Goal: Find specific page/section: Find specific page/section

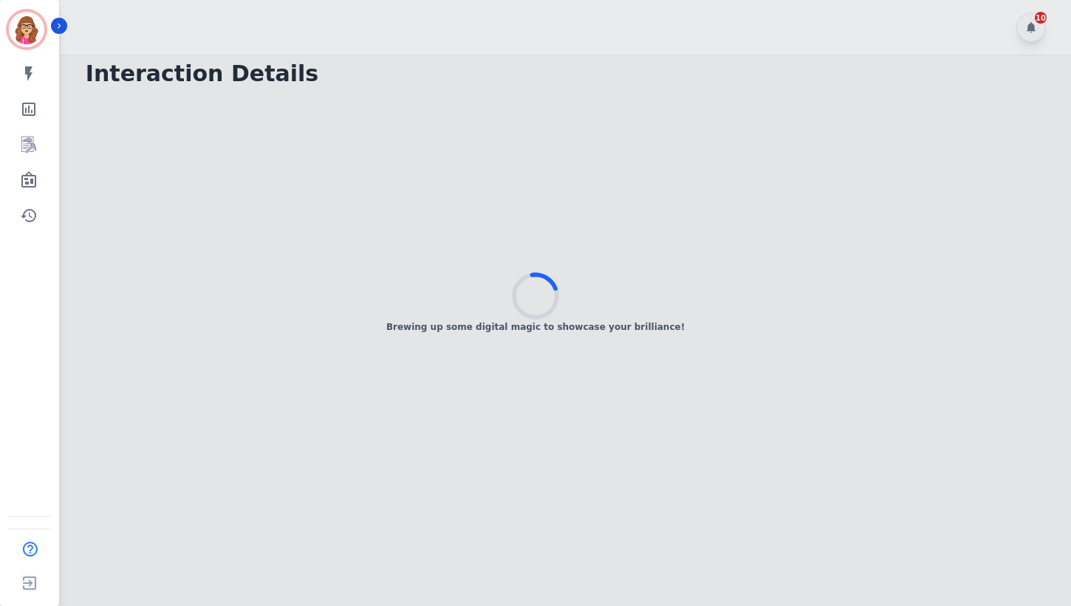
drag, startPoint x: 105, startPoint y: 88, endPoint x: 28, endPoint y: 310, distance: 235.2
click at [28, 310] on div "[PERSON_NAME] ID: [PERSON_NAME][EMAIL_ADDRESS][PERSON_NAME][DOMAIN_NAME] My ski…" at bounding box center [29, 303] width 59 height 606
click at [24, 177] on icon "Sidebar" at bounding box center [29, 180] width 18 height 18
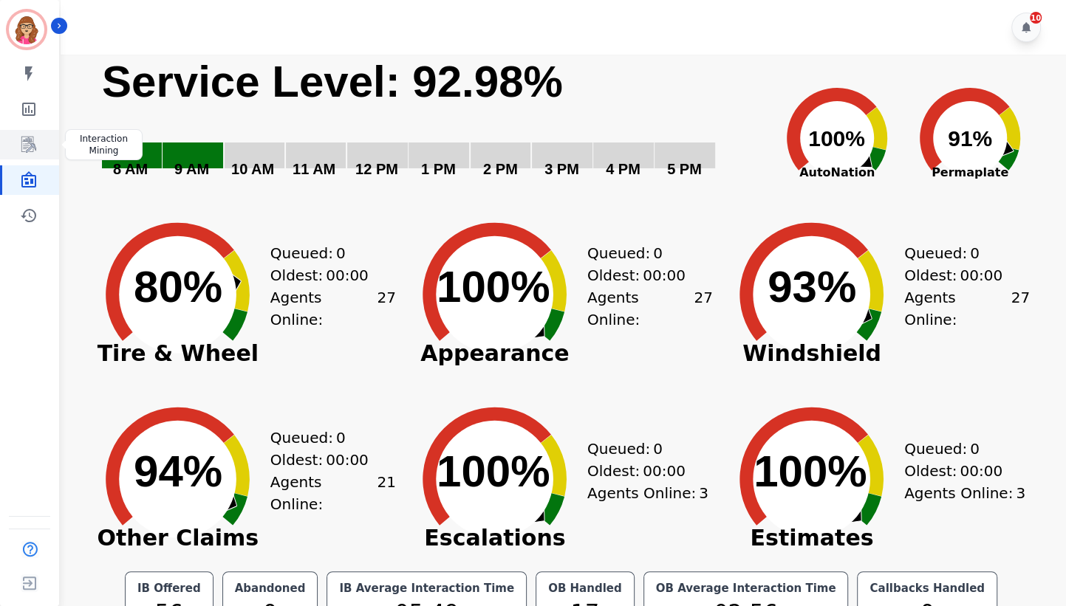
click at [25, 142] on icon "Sidebar" at bounding box center [29, 145] width 18 height 18
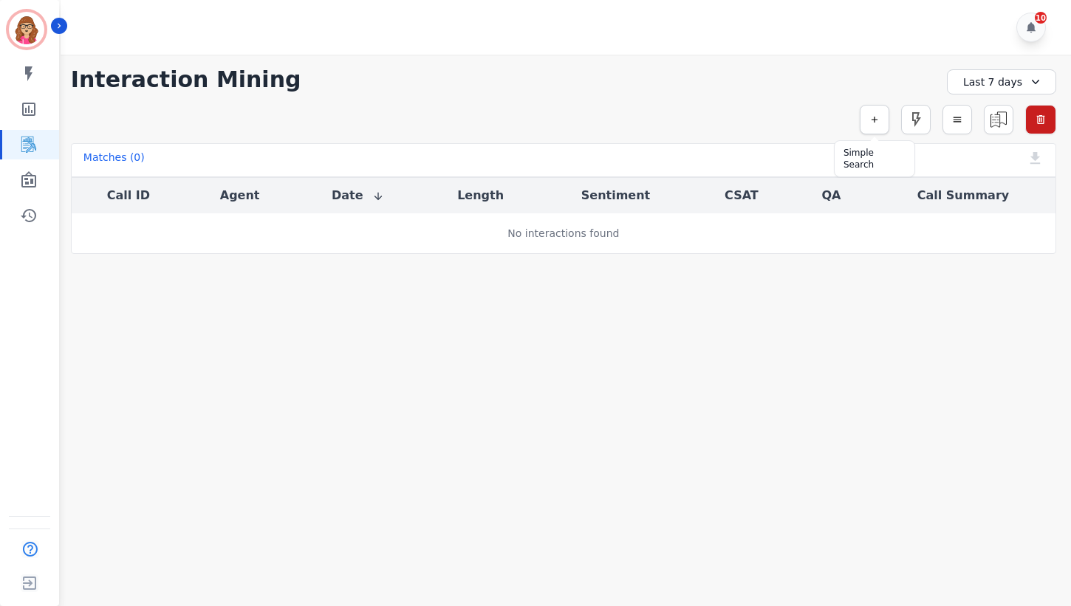
click at [871, 120] on icon "button" at bounding box center [874, 119] width 10 height 10
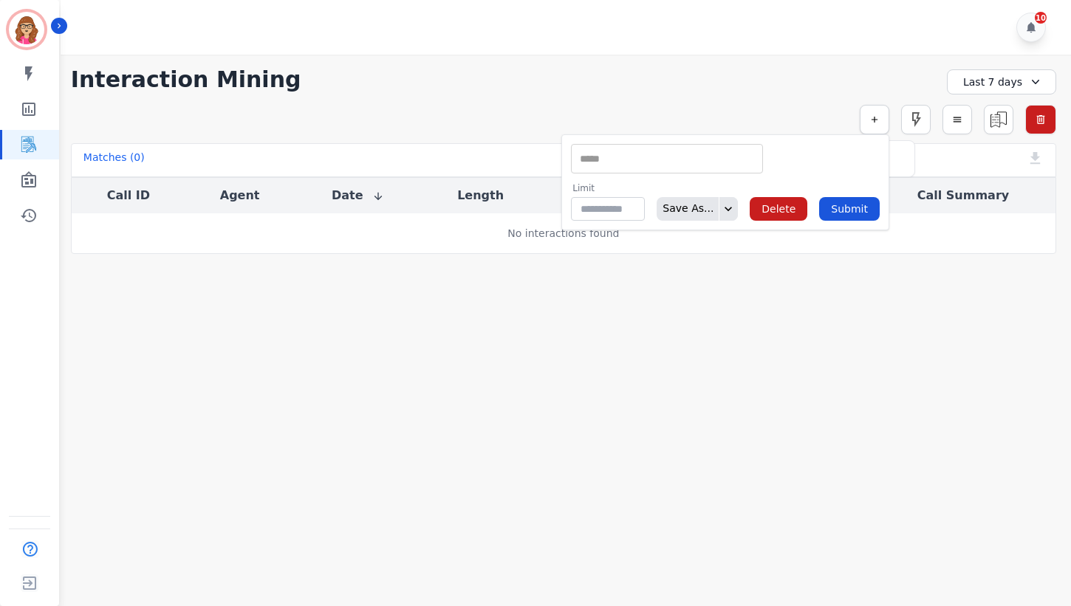
click at [871, 120] on icon "button" at bounding box center [874, 119] width 10 height 10
click at [798, 97] on div "**********" at bounding box center [563, 154] width 1015 height 199
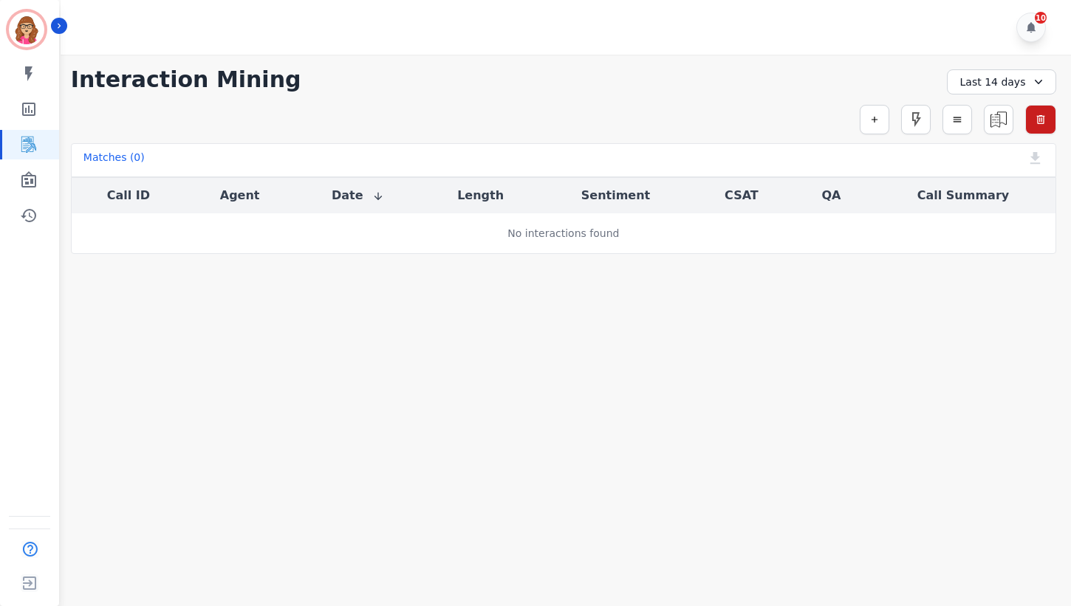
click at [103, 157] on div "Matches ( 0 )" at bounding box center [113, 160] width 61 height 21
click at [37, 179] on link "Sidebar" at bounding box center [30, 180] width 57 height 30
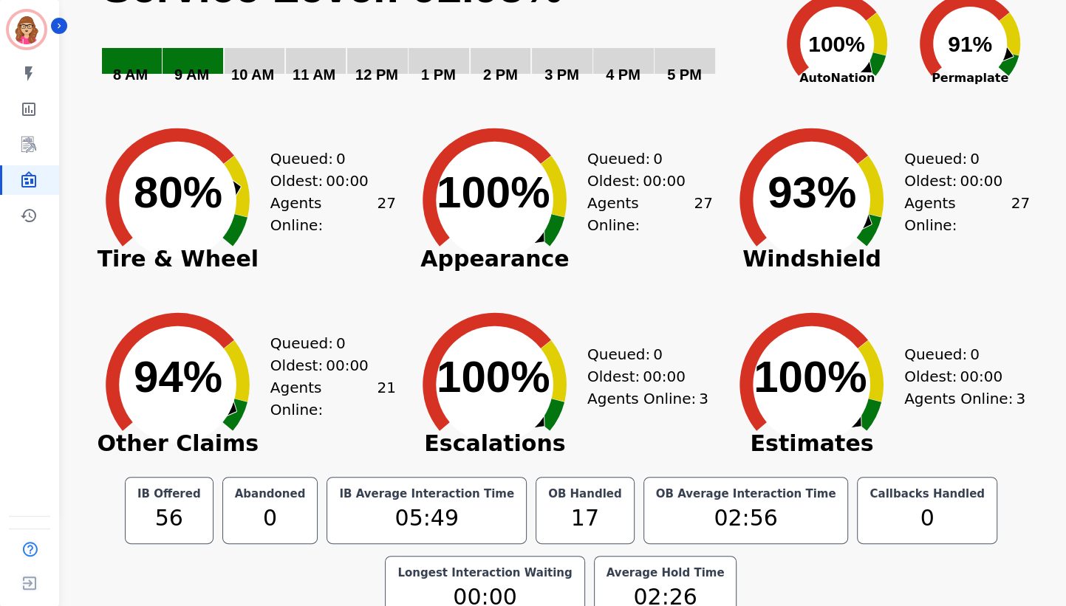
scroll to position [117, 0]
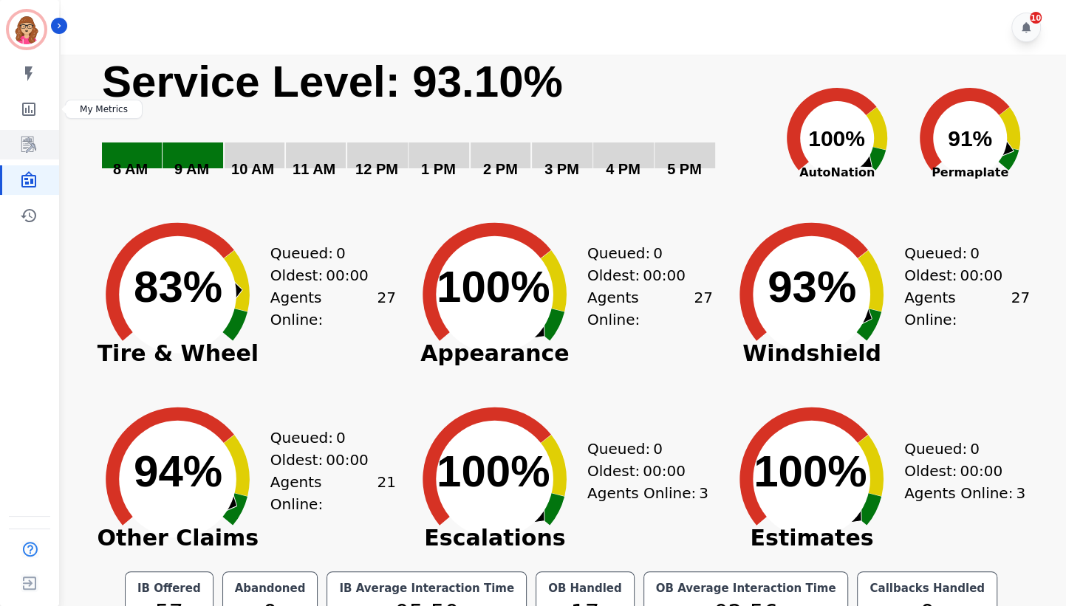
drag, startPoint x: 29, startPoint y: 127, endPoint x: 27, endPoint y: 134, distance: 7.5
click at [24, 140] on icon "Sidebar" at bounding box center [29, 145] width 18 height 18
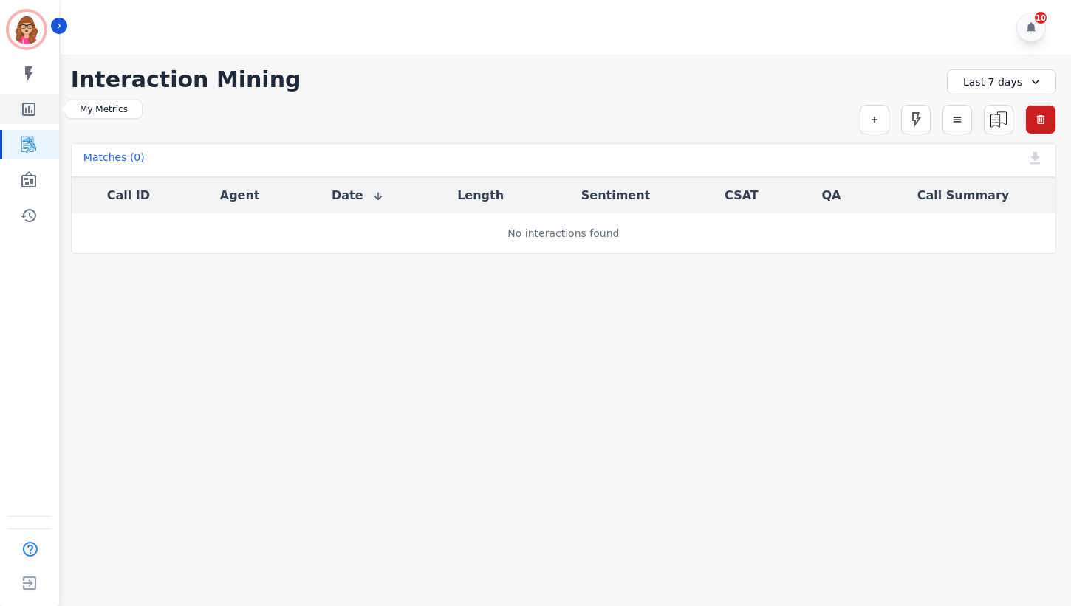
click at [25, 110] on icon "Sidebar" at bounding box center [28, 109] width 13 height 13
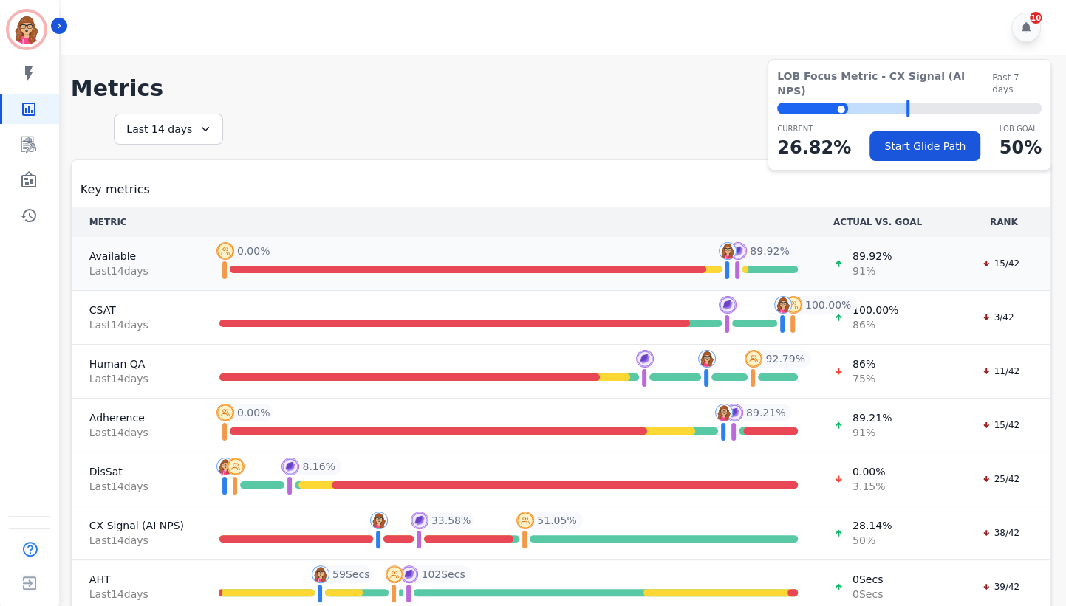
scroll to position [61, 0]
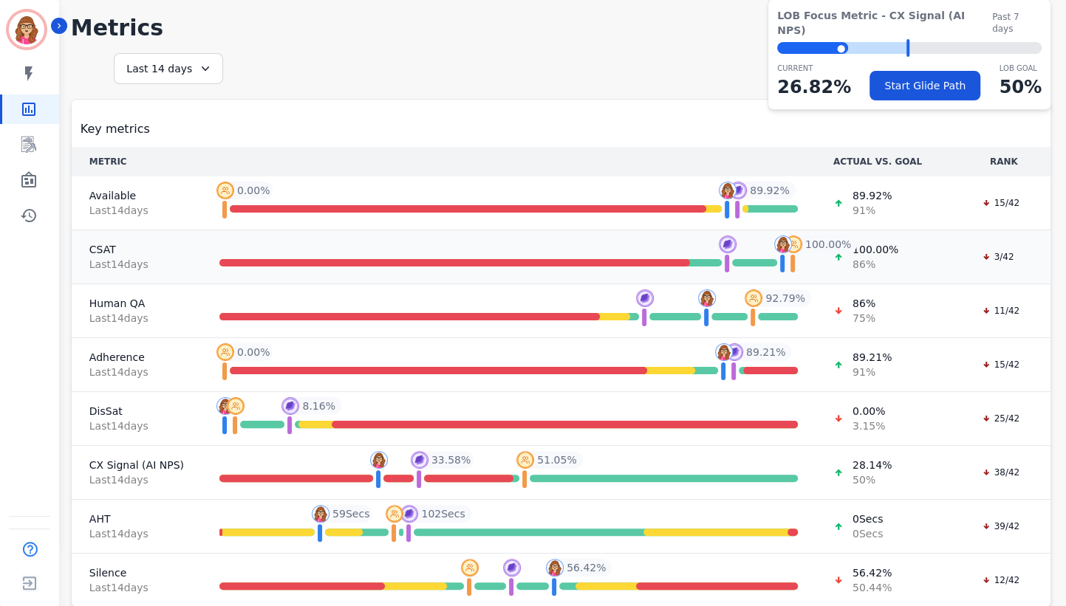
click at [1003, 252] on div "3/42" at bounding box center [997, 257] width 47 height 15
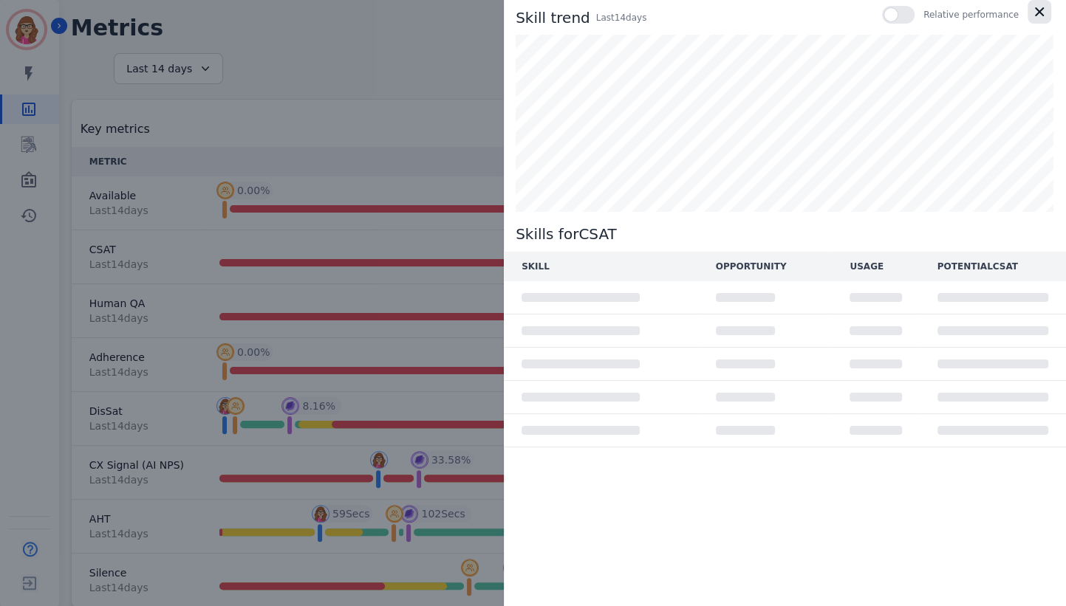
click at [1041, 6] on icon "button" at bounding box center [1039, 11] width 15 height 15
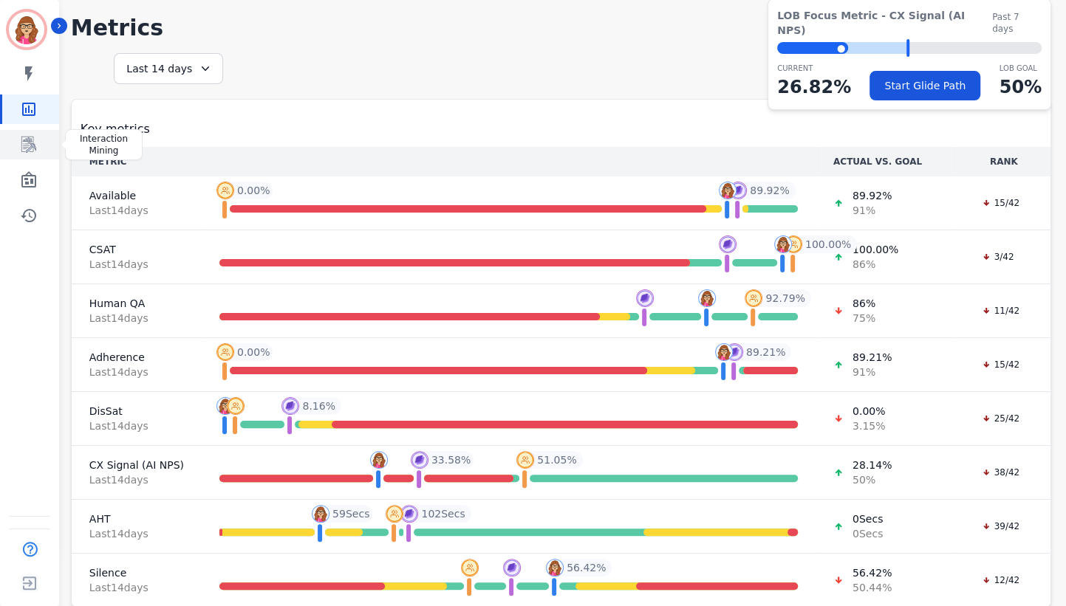
click at [30, 143] on icon "Sidebar" at bounding box center [28, 145] width 15 height 16
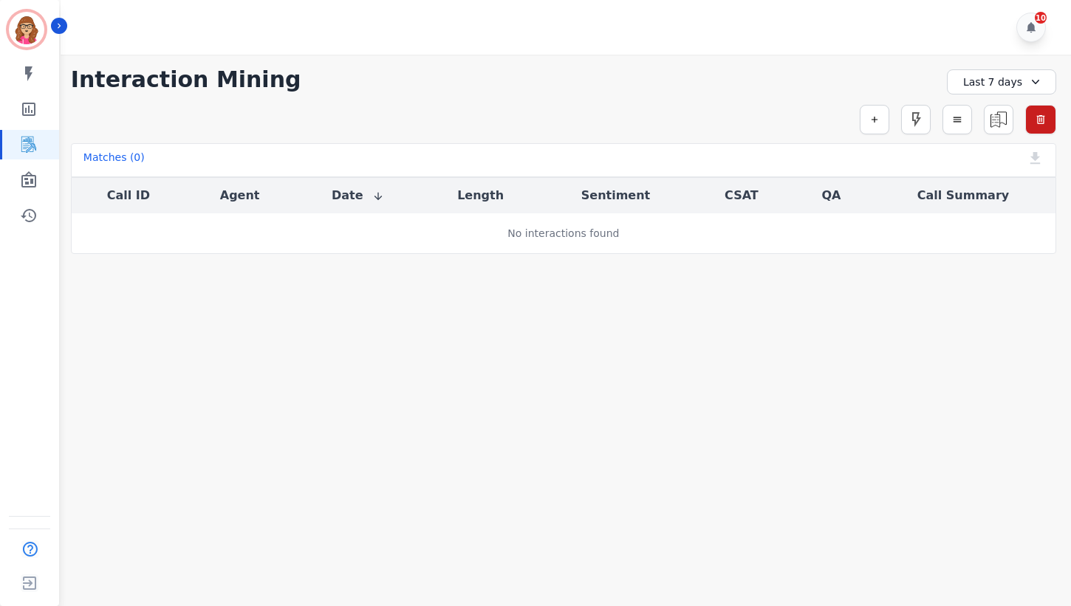
click at [976, 83] on div "Last 7 days" at bounding box center [1001, 81] width 109 height 25
click at [977, 133] on li "[DATE]" at bounding box center [1011, 133] width 74 height 15
click at [997, 80] on div "[DATE]" at bounding box center [1001, 81] width 109 height 25
click at [988, 205] on li "Last 30 days" at bounding box center [1011, 204] width 74 height 15
click at [100, 156] on div "Matches ( 0 )" at bounding box center [113, 160] width 61 height 21
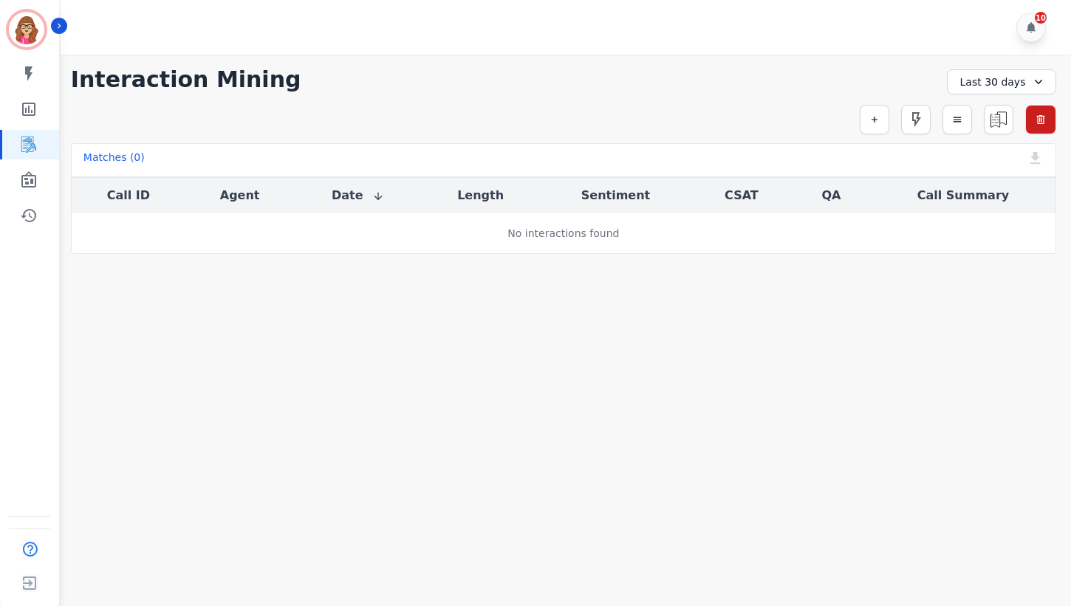
click at [108, 151] on div "Matches ( 0 )" at bounding box center [113, 160] width 61 height 21
click at [160, 64] on div "**********" at bounding box center [563, 154] width 1015 height 199
click at [161, 77] on h1 "Interaction Mining" at bounding box center [186, 79] width 230 height 27
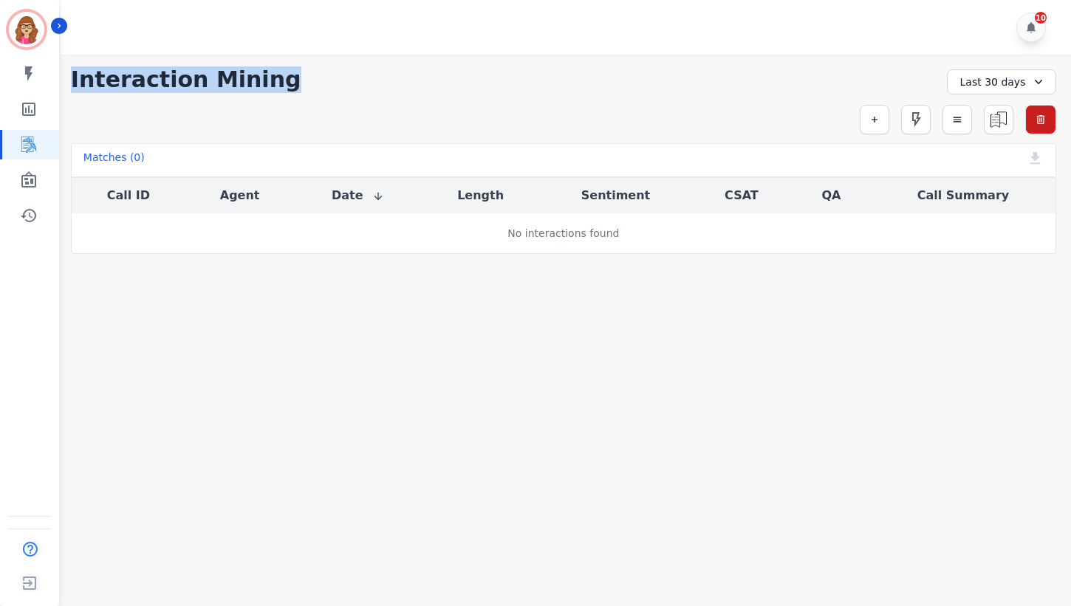
click at [161, 77] on h1 "Interaction Mining" at bounding box center [186, 79] width 230 height 27
copy div "Interaction Mining"
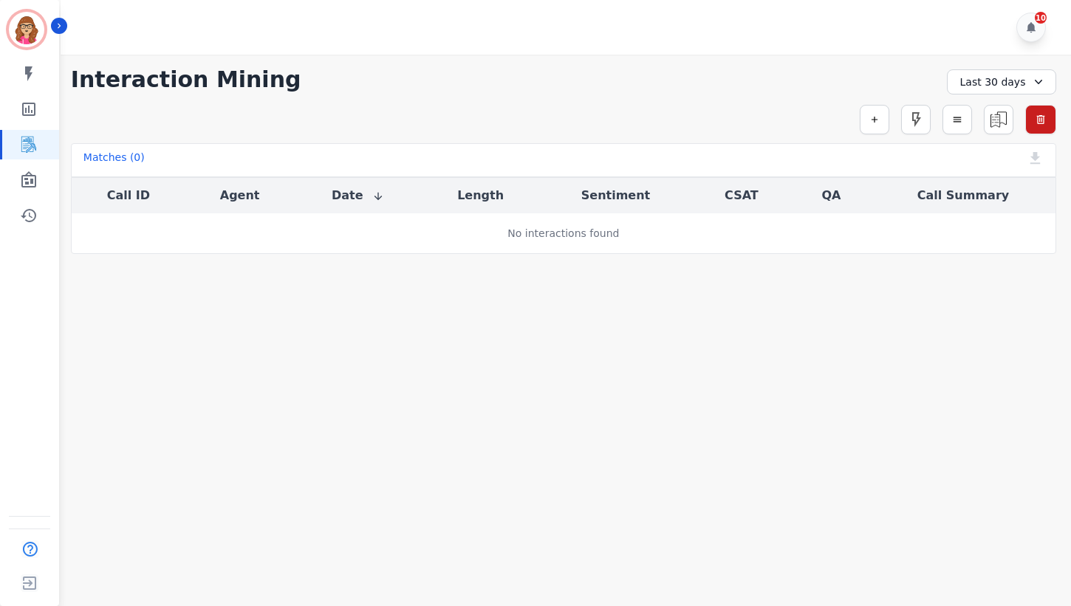
click at [911, 414] on main "**********" at bounding box center [563, 358] width 1015 height 606
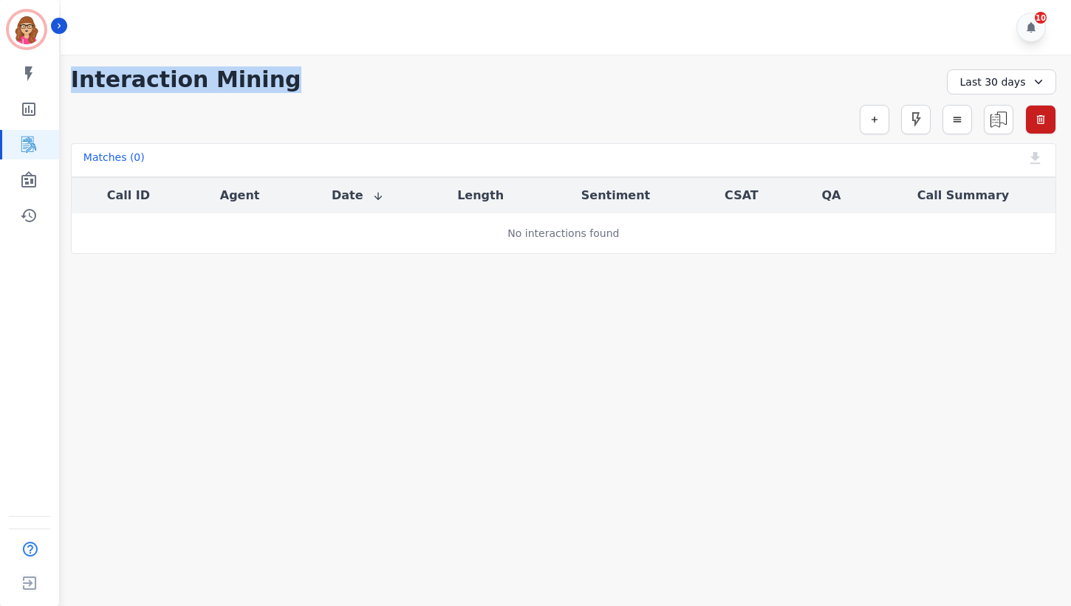
drag, startPoint x: 259, startPoint y: 86, endPoint x: 74, endPoint y: 84, distance: 185.4
click at [71, 84] on div "**********" at bounding box center [563, 79] width 985 height 27
copy h1 "Interaction Mining"
click at [55, 30] on icon "Sidebar" at bounding box center [59, 26] width 10 height 10
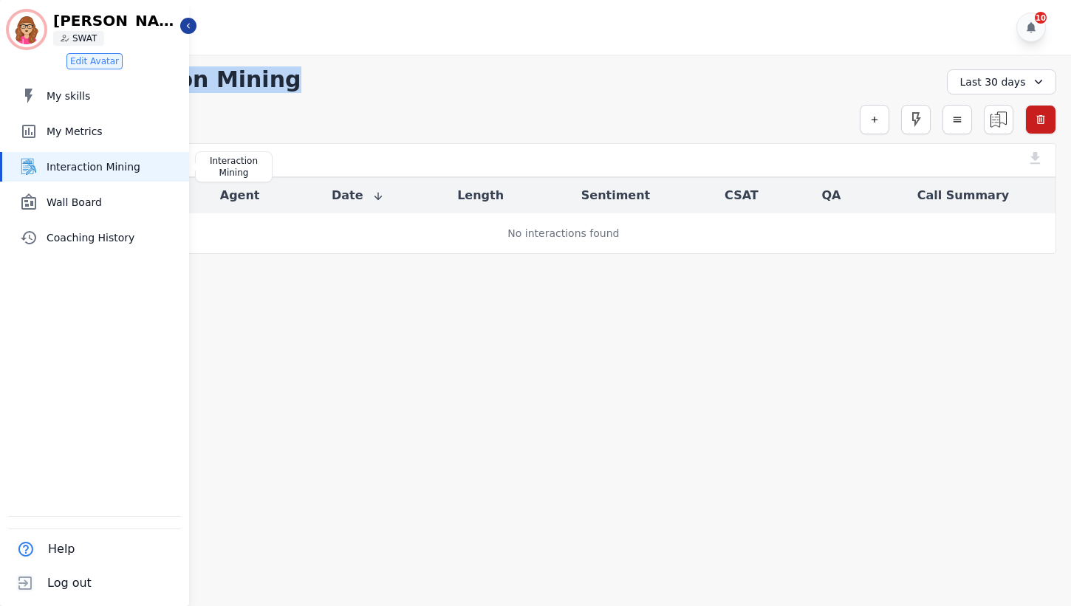
click at [86, 167] on span "Interaction Mining" at bounding box center [115, 167] width 137 height 15
click at [86, 198] on span "Wall Board" at bounding box center [115, 202] width 137 height 15
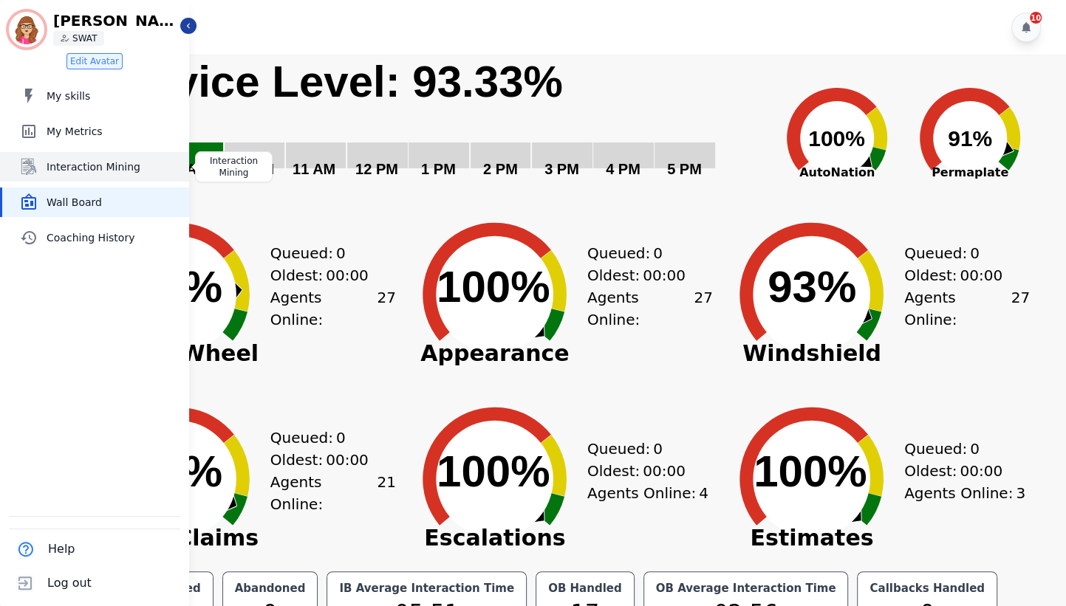
click at [88, 169] on span "Interaction Mining" at bounding box center [115, 167] width 137 height 15
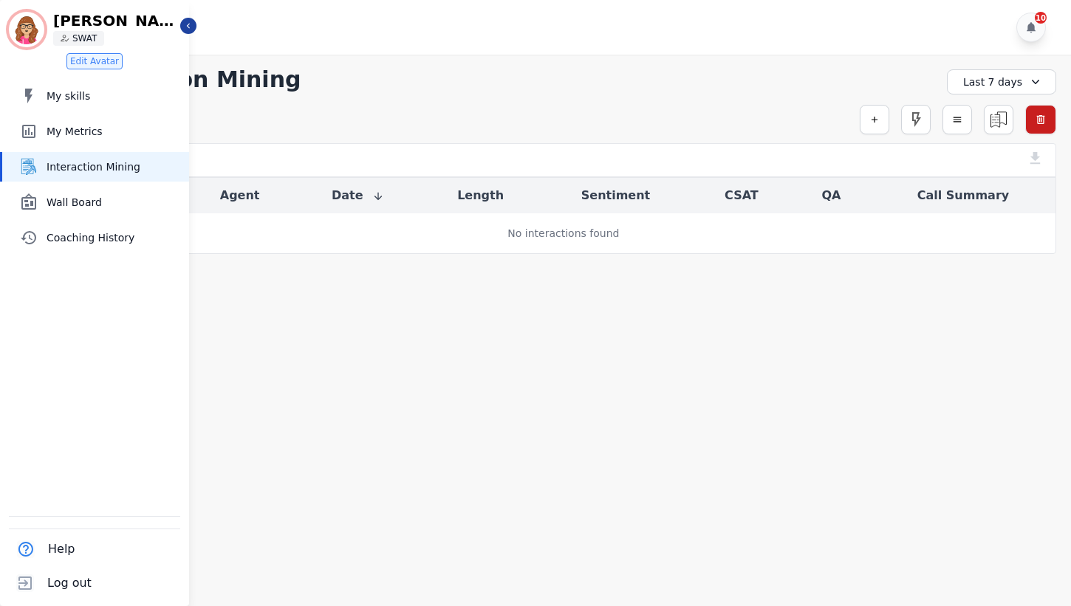
click at [941, 279] on main "**********" at bounding box center [563, 358] width 1015 height 606
